Goal: Communication & Community: Connect with others

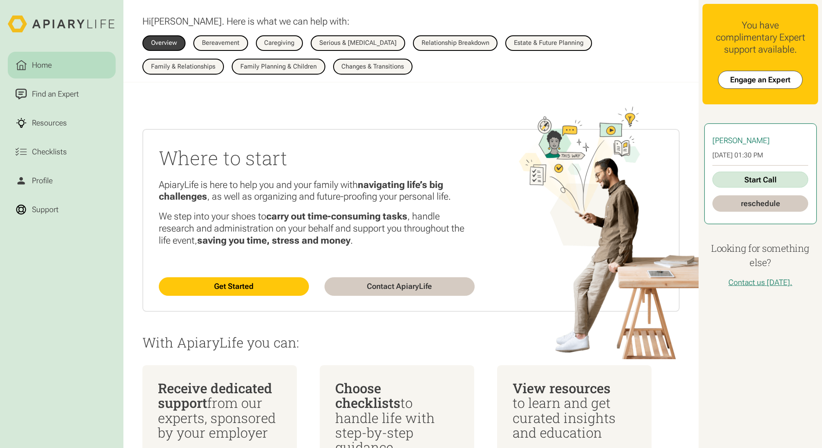
click at [755, 185] on link "Start Call" at bounding box center [759, 180] width 95 height 16
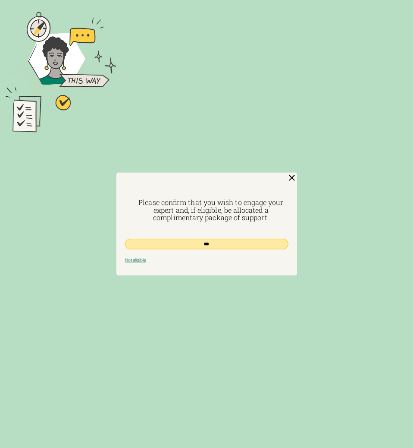
click at [210, 243] on input "***" at bounding box center [207, 244] width 164 height 10
